Goal: Navigation & Orientation: Find specific page/section

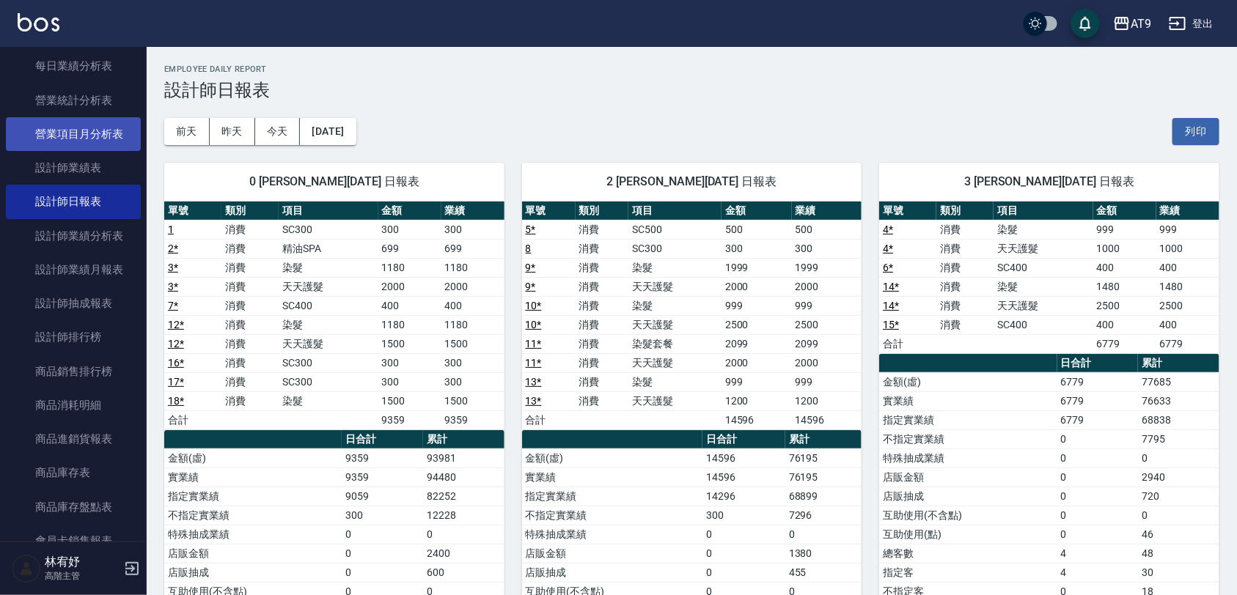
scroll to position [916, 0]
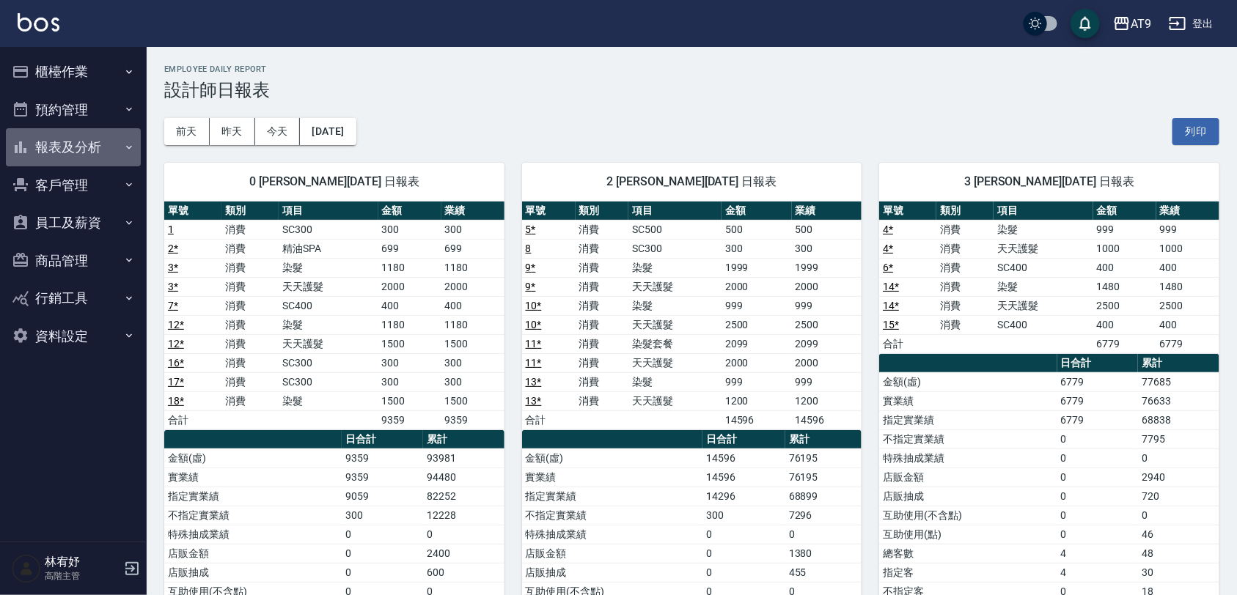
click at [89, 141] on button "報表及分析" at bounding box center [73, 147] width 135 height 38
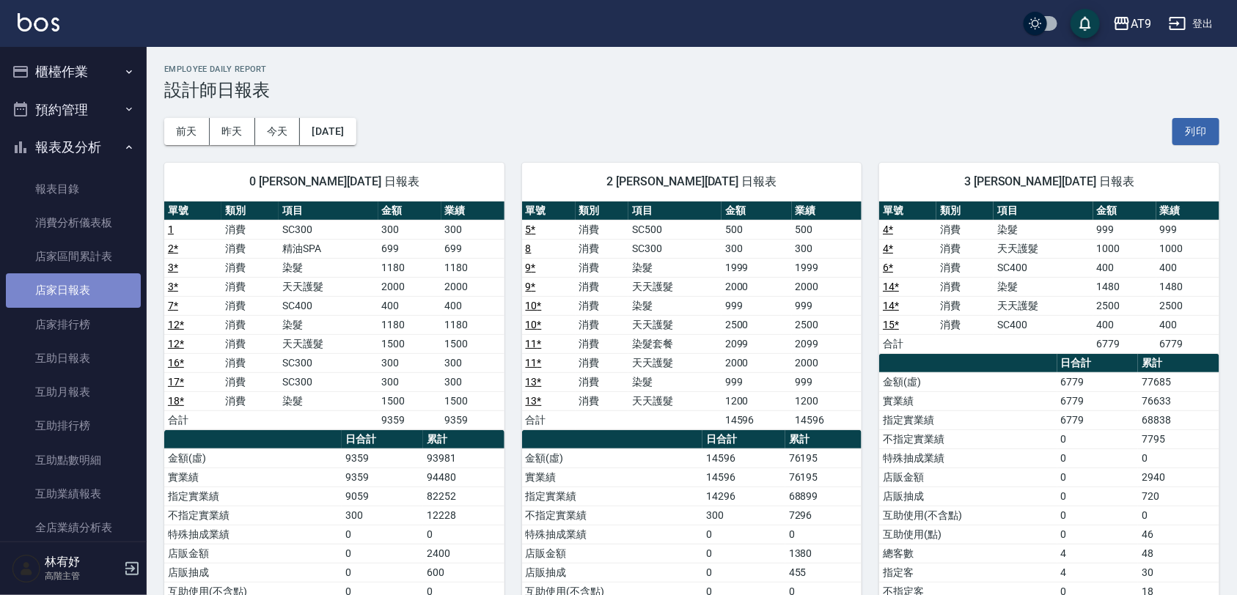
click at [108, 299] on link "店家日報表" at bounding box center [73, 290] width 135 height 34
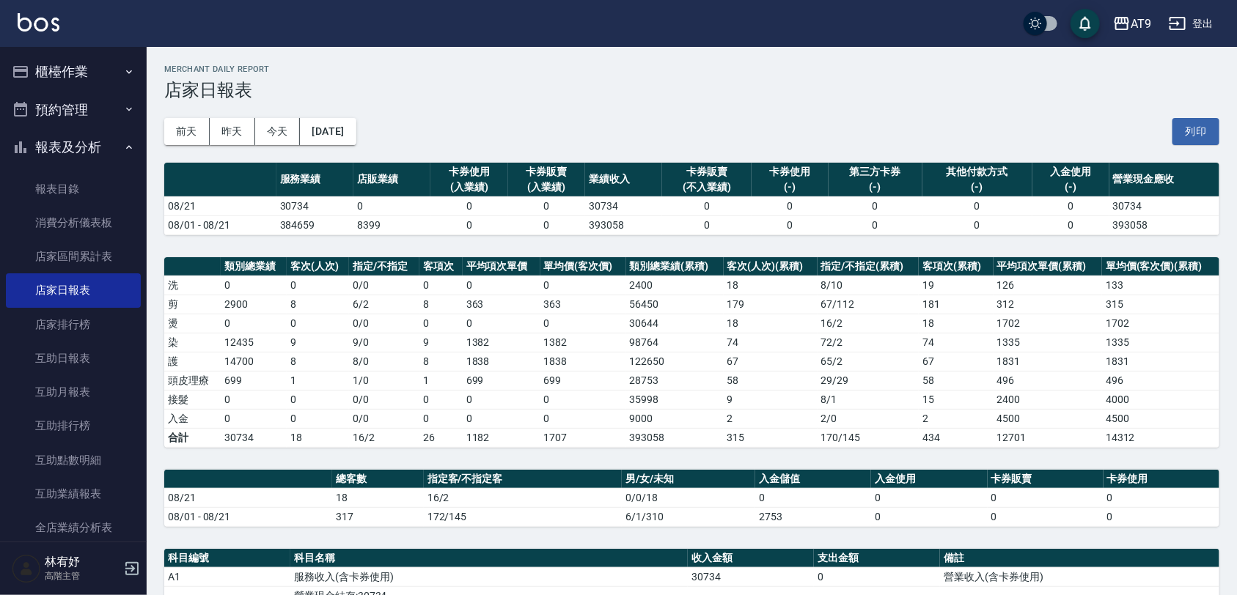
click at [567, 90] on h3 "店家日報表" at bounding box center [691, 90] width 1055 height 21
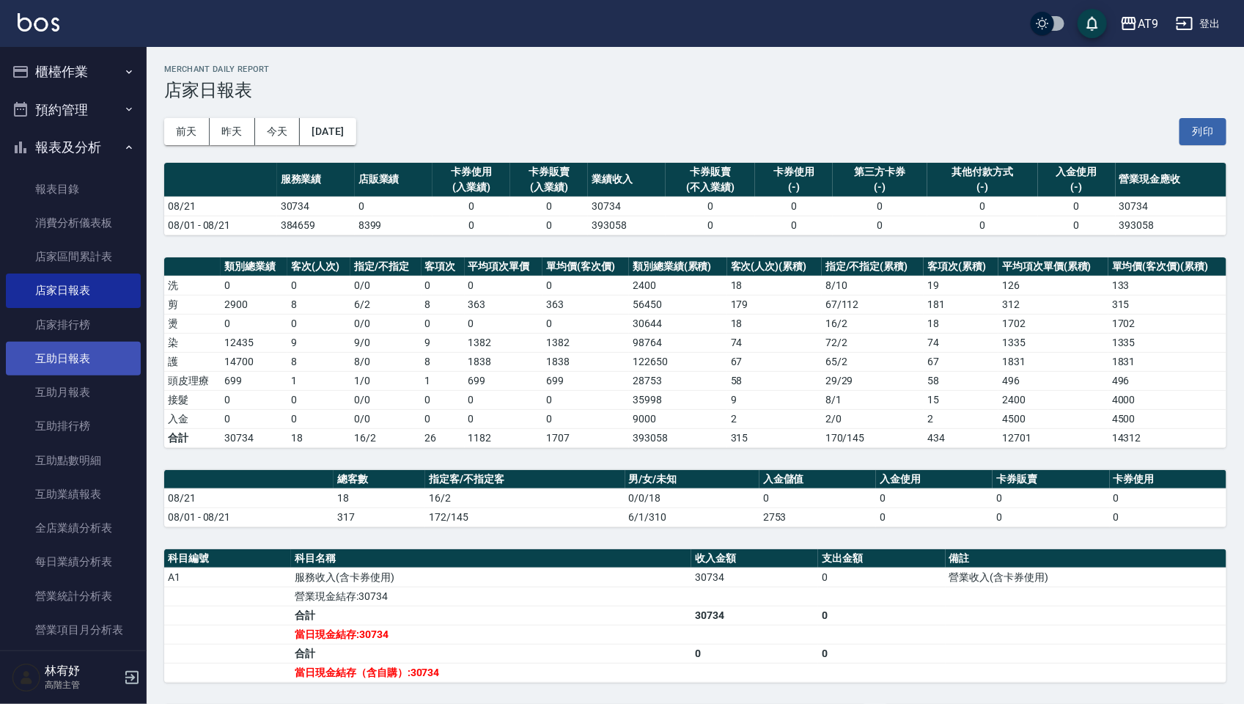
click at [60, 347] on link "互助日報表" at bounding box center [73, 359] width 135 height 34
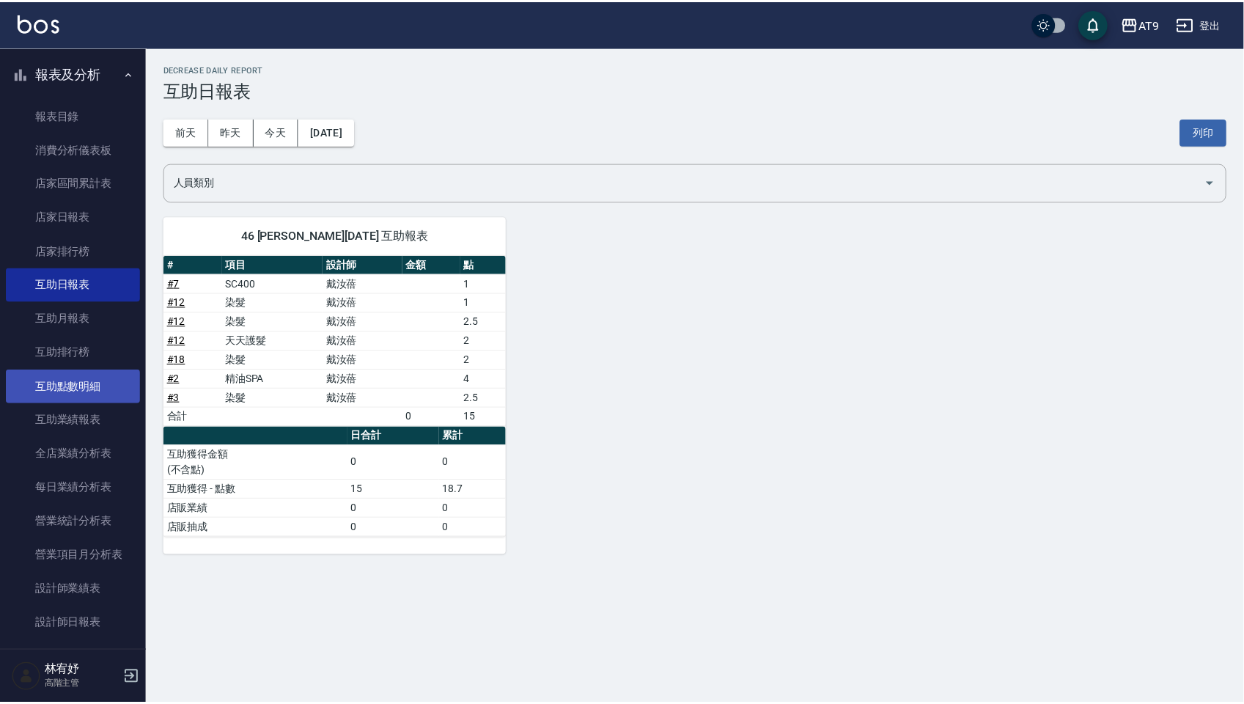
scroll to position [183, 0]
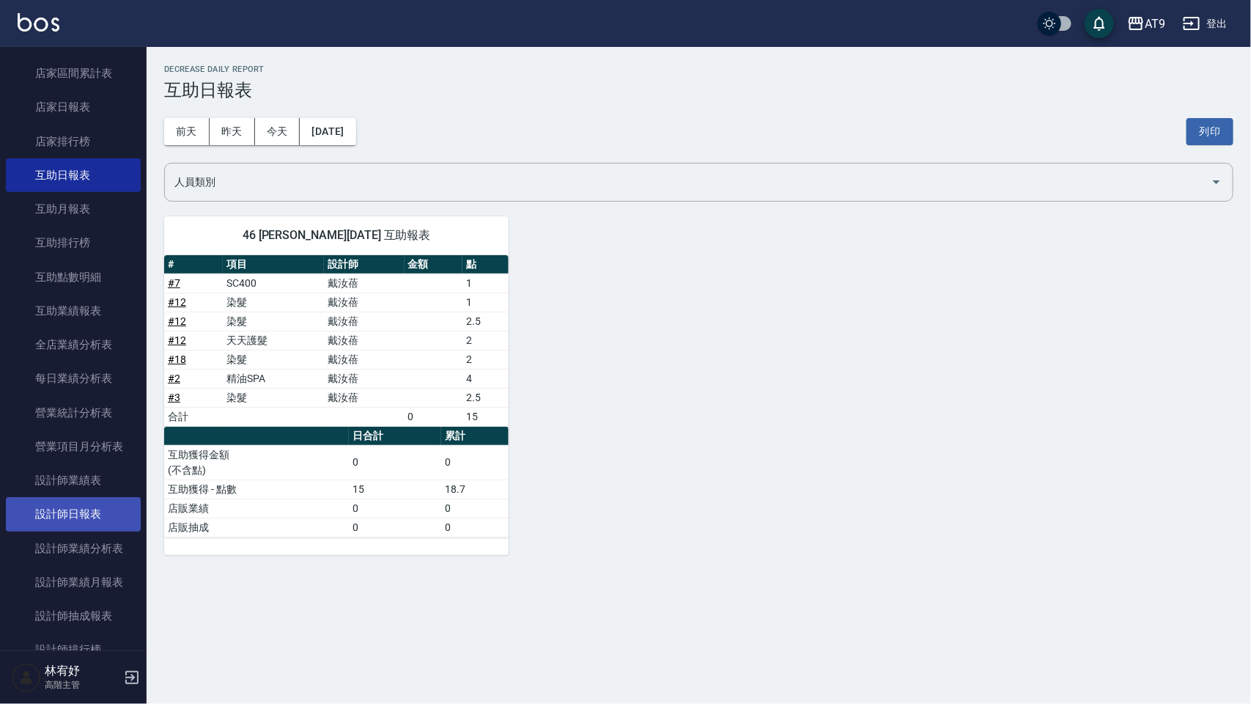
click at [82, 506] on link "設計師日報表" at bounding box center [73, 514] width 135 height 34
